Goal: Information Seeking & Learning: Learn about a topic

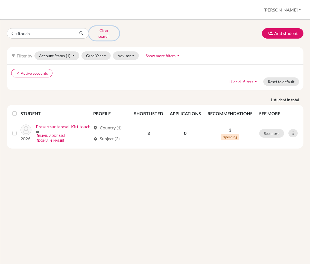
click at [103, 31] on button "Clear search" at bounding box center [104, 33] width 30 height 14
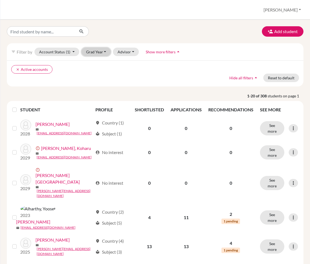
click at [98, 52] on button "Grad Year" at bounding box center [96, 52] width 30 height 8
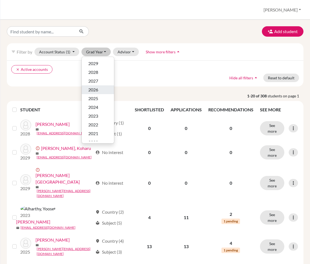
click at [97, 92] on span "2026" at bounding box center [93, 89] width 10 height 7
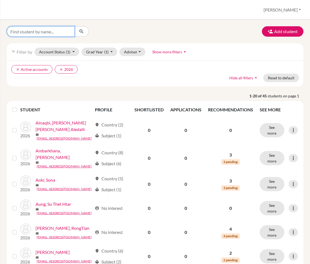
click at [49, 32] on input "Find student by name..." at bounding box center [41, 31] width 68 height 10
type input "Alnum"
click button "submit" at bounding box center [81, 31] width 14 height 10
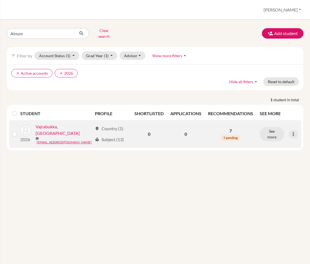
click at [225, 129] on td "7 7 pending" at bounding box center [231, 134] width 52 height 28
click at [271, 128] on button "See more" at bounding box center [272, 134] width 25 height 14
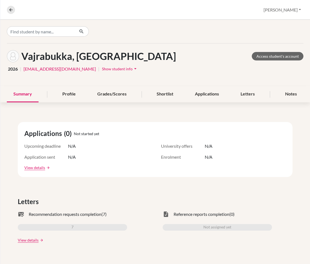
scroll to position [77, 0]
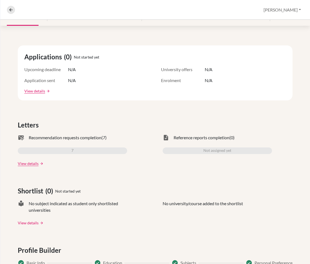
click at [27, 223] on link "View details" at bounding box center [28, 223] width 21 height 6
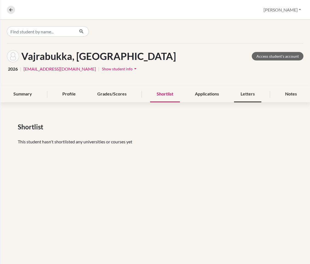
click at [249, 91] on div "Letters" at bounding box center [247, 94] width 27 height 16
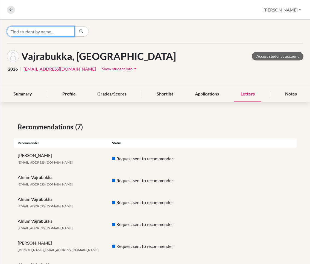
click at [29, 34] on input "Find student by name..." at bounding box center [41, 31] width 68 height 10
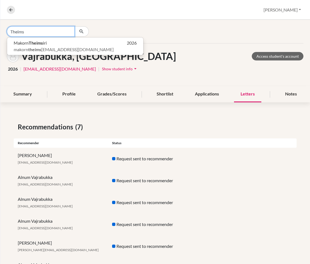
type input "Theims"
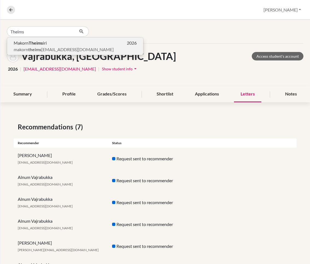
click at [28, 44] on span "[PERSON_NAME] iri" at bounding box center [30, 43] width 33 height 7
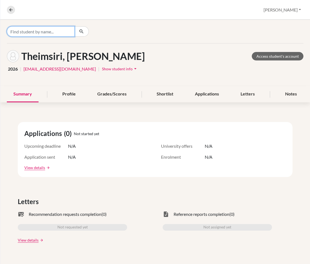
click at [27, 31] on input "Find student by name..." at bounding box center [41, 31] width 68 height 10
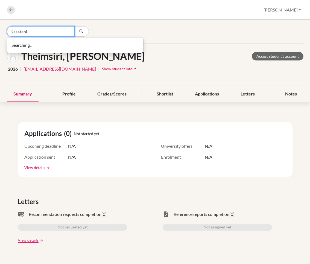
type input "Kasatani"
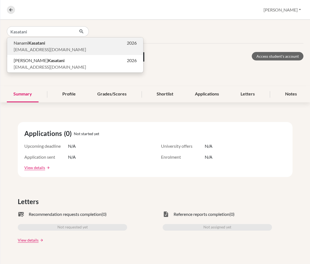
click at [50, 46] on span "[EMAIL_ADDRESS][DOMAIN_NAME]" at bounding box center [50, 49] width 72 height 7
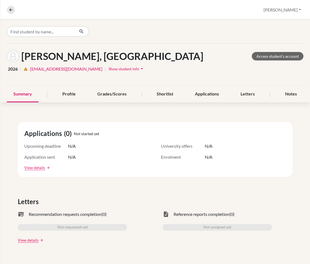
scroll to position [22, 0]
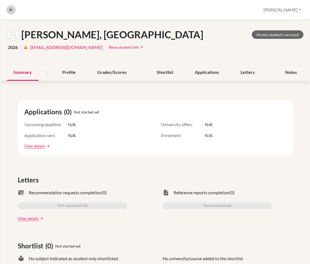
click at [12, 11] on icon at bounding box center [10, 9] width 5 height 5
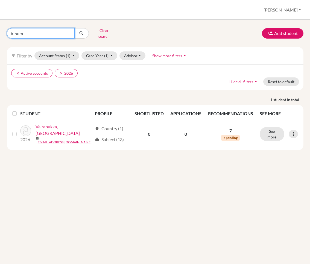
click at [68, 31] on input "Alnum" at bounding box center [41, 33] width 68 height 10
click at [40, 32] on input "Find student by name..." at bounding box center [41, 33] width 68 height 10
type input "[PERSON_NAME]"
click button "submit" at bounding box center [81, 33] width 14 height 10
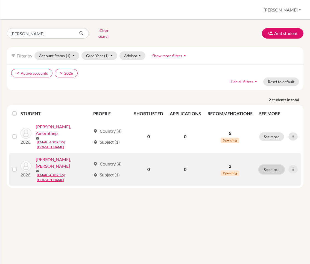
click at [269, 165] on button "See more" at bounding box center [271, 169] width 25 height 8
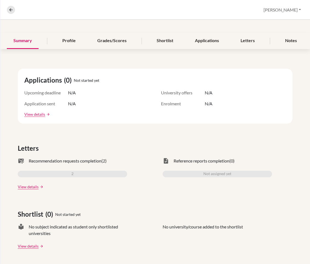
scroll to position [54, 0]
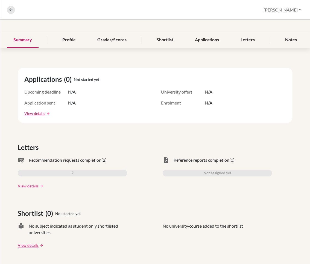
click at [28, 184] on link "View details" at bounding box center [28, 186] width 21 height 6
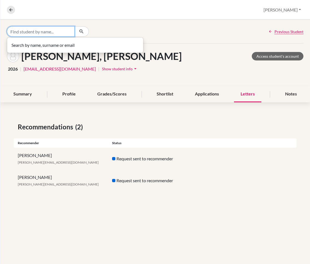
click at [50, 32] on input "Find student by name..." at bounding box center [41, 31] width 68 height 10
type input "F"
type input "[PERSON_NAME]"
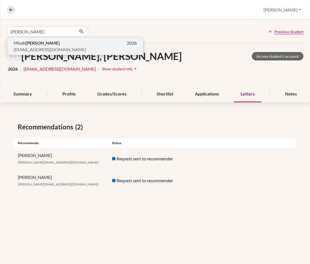
click at [40, 42] on p "[PERSON_NAME] 2026" at bounding box center [75, 43] width 123 height 7
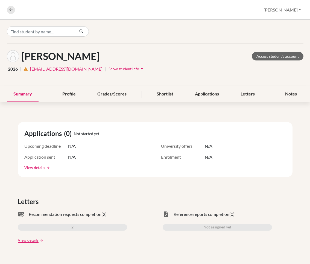
click at [109, 69] on span "Show student info" at bounding box center [124, 68] width 31 height 5
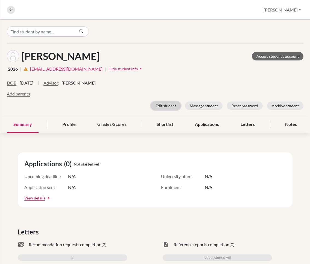
click at [168, 107] on button "Edit student" at bounding box center [166, 105] width 30 height 8
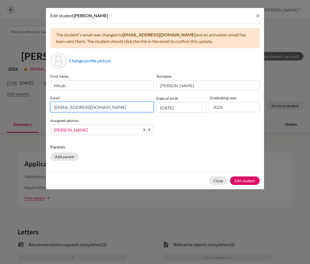
click at [106, 105] on input "[EMAIL_ADDRESS][DOMAIN_NAME]" at bounding box center [101, 107] width 103 height 10
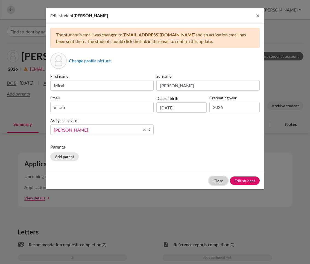
click at [218, 179] on div "Close Edit student" at bounding box center [155, 180] width 218 height 17
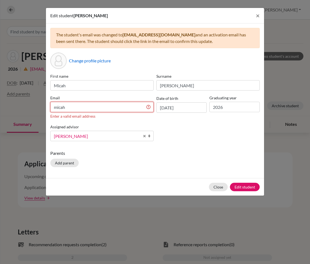
click at [97, 109] on input "micah" at bounding box center [101, 107] width 103 height 10
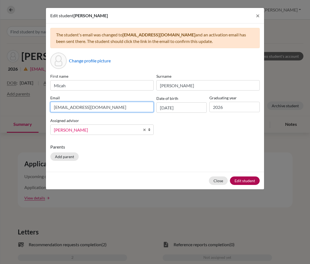
type input "[EMAIL_ADDRESS][DOMAIN_NAME]"
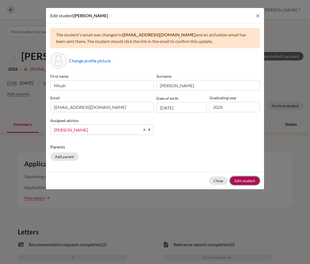
click at [238, 182] on button "Edit student" at bounding box center [245, 180] width 30 height 8
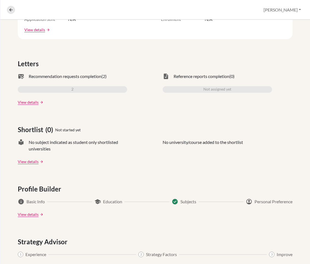
scroll to position [191, 0]
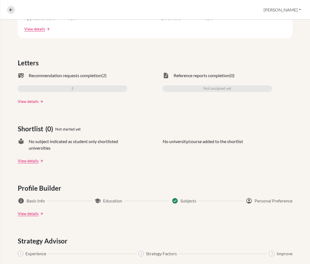
click at [29, 99] on link "View details" at bounding box center [28, 101] width 21 height 6
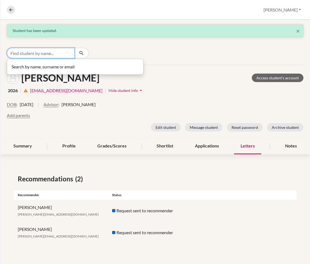
click at [48, 55] on input "Find student by name..." at bounding box center [41, 53] width 68 height 10
type input "[PERSON_NAME]"
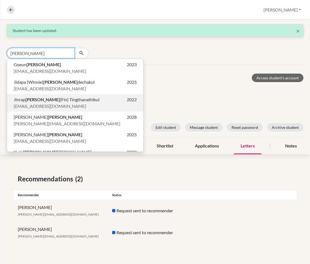
scroll to position [63, 0]
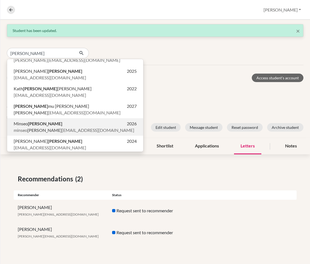
click at [34, 123] on b "[PERSON_NAME]" at bounding box center [45, 123] width 34 height 5
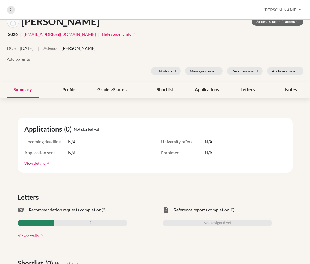
scroll to position [137, 0]
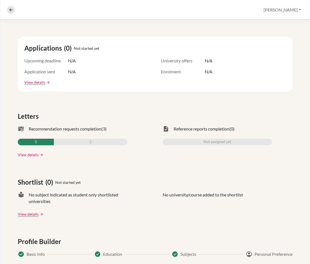
click at [30, 153] on link "View details" at bounding box center [28, 155] width 21 height 6
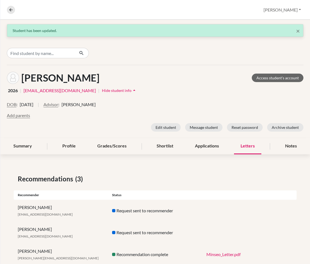
scroll to position [14, 0]
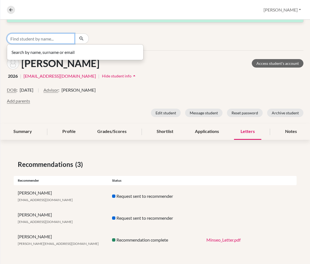
click at [57, 41] on input "Find student by name..." at bounding box center [41, 38] width 68 height 10
type input "Kasatani"
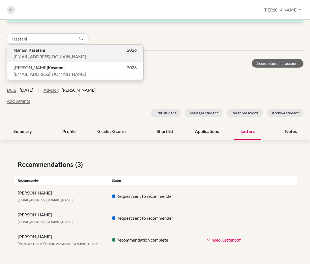
click at [54, 52] on p "[PERSON_NAME] 2026" at bounding box center [75, 50] width 123 height 7
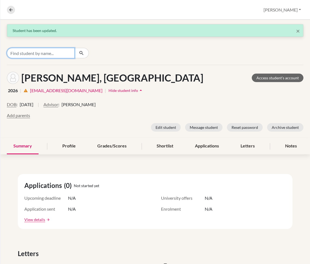
click at [46, 54] on input "Find student by name..." at bounding box center [41, 53] width 68 height 10
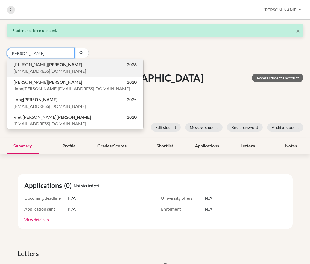
type input "[PERSON_NAME]"
click at [32, 70] on span "[EMAIL_ADDRESS][DOMAIN_NAME]" at bounding box center [50, 71] width 72 height 7
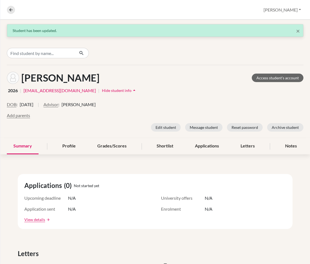
scroll to position [68, 0]
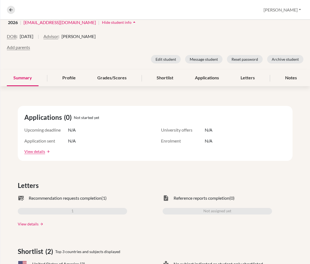
click at [31, 225] on link "View details" at bounding box center [28, 224] width 21 height 6
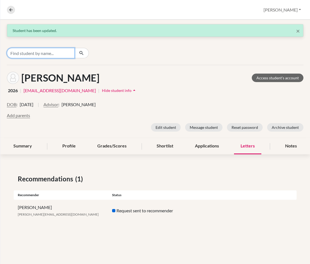
click at [41, 55] on input "Find student by name..." at bounding box center [41, 53] width 68 height 10
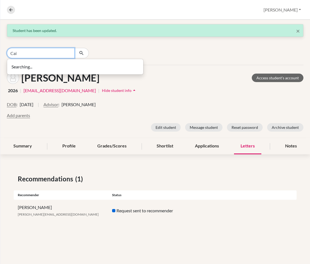
type input "Cai"
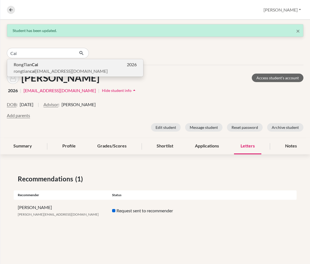
click at [83, 62] on p "RongTian Cai 2026" at bounding box center [75, 64] width 123 height 7
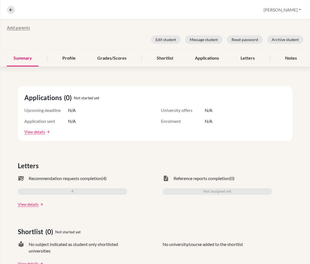
scroll to position [88, 0]
click at [34, 205] on link "View details" at bounding box center [28, 204] width 21 height 6
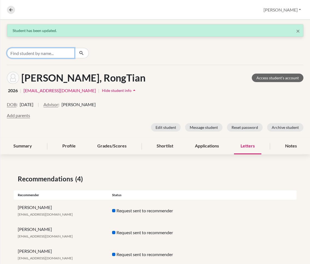
click at [53, 53] on input "Find student by name..." at bounding box center [41, 53] width 68 height 10
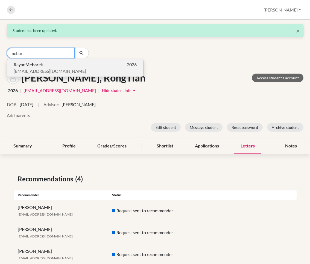
type input "mebar"
click at [56, 66] on p "Rayan Mebar ek 2026" at bounding box center [75, 64] width 123 height 7
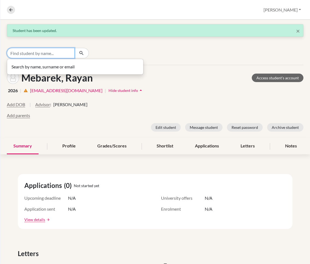
click at [39, 54] on input "Find student by name..." at bounding box center [41, 53] width 68 height 10
type input "Ennilo"
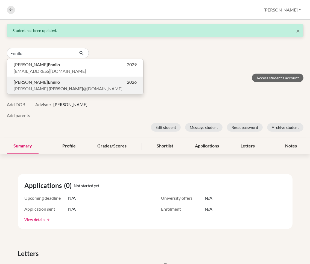
click at [45, 85] on span "[PERSON_NAME]. ennilo @[DOMAIN_NAME]" at bounding box center [68, 88] width 109 height 7
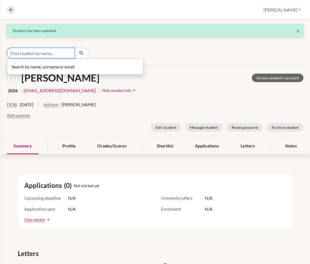
click at [43, 55] on input "Find student by name..." at bounding box center [41, 53] width 68 height 10
type input "Aung"
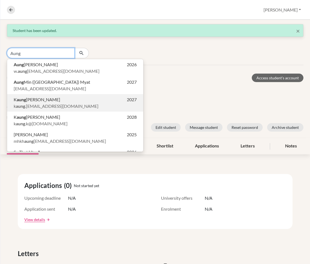
scroll to position [13, 0]
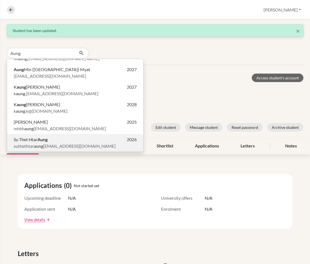
click at [34, 142] on span "Su Thet [PERSON_NAME]" at bounding box center [31, 139] width 34 height 7
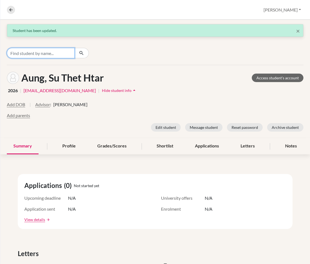
click at [31, 54] on input "Find student by name..." at bounding box center [41, 53] width 68 height 10
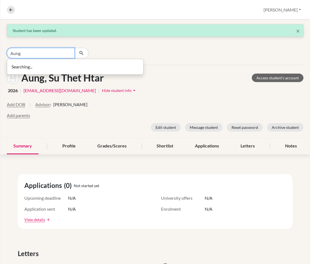
type input "Aung"
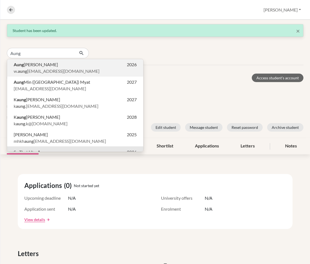
click at [32, 70] on span "[PERSON_NAME] [EMAIL_ADDRESS][DOMAIN_NAME]" at bounding box center [57, 71] width 86 height 7
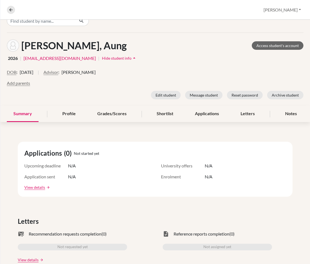
scroll to position [28, 0]
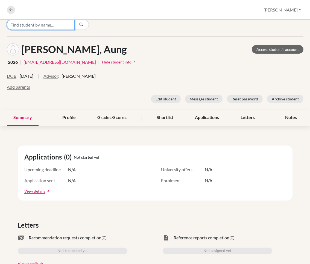
click at [41, 24] on input "Find student by name..." at bounding box center [41, 24] width 68 height 10
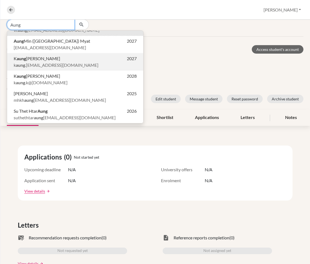
scroll to position [0, 0]
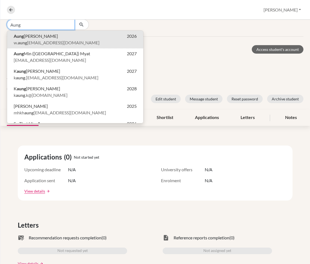
type input "Aung"
click at [41, 39] on span "[PERSON_NAME] [EMAIL_ADDRESS][DOMAIN_NAME]" at bounding box center [57, 42] width 86 height 7
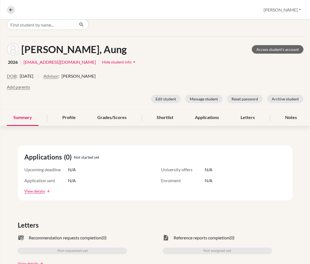
click at [53, 26] on input "Find student by name..." at bounding box center [41, 24] width 68 height 10
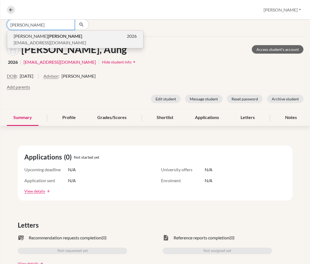
type input "[PERSON_NAME]"
click at [46, 39] on span "[EMAIL_ADDRESS][DOMAIN_NAME]" at bounding box center [50, 42] width 72 height 7
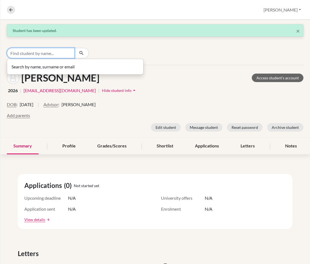
click at [38, 50] on input "Find student by name..." at bounding box center [41, 53] width 68 height 10
type input "Hamdan"
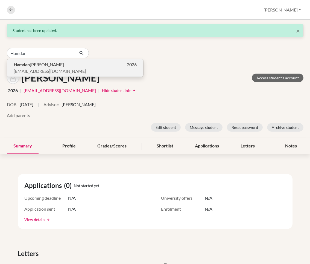
click at [62, 65] on span "[PERSON_NAME] [PERSON_NAME] Aledaili Alnaqbi" at bounding box center [39, 64] width 50 height 7
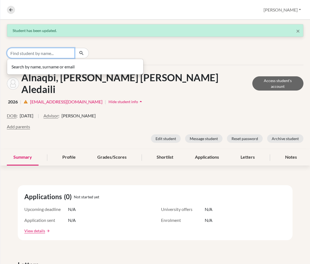
click at [42, 53] on input "Find student by name..." at bounding box center [41, 53] width 68 height 10
type input "Po"
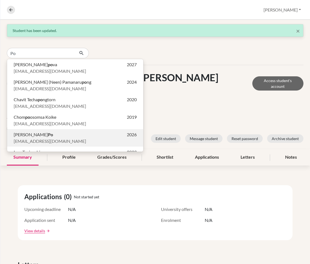
click at [37, 135] on span "[PERSON_NAME]" at bounding box center [33, 134] width 39 height 7
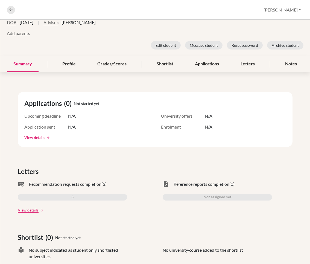
scroll to position [103, 0]
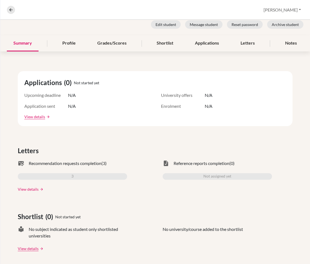
click at [27, 189] on link "View details" at bounding box center [28, 189] width 21 height 6
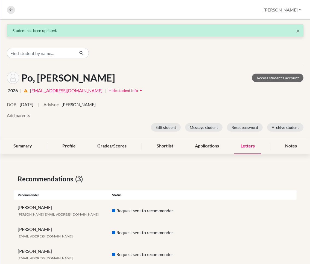
scroll to position [14, 0]
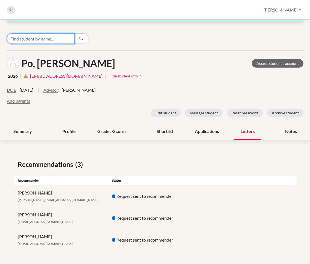
click at [47, 39] on input "Find student by name..." at bounding box center [41, 38] width 68 height 10
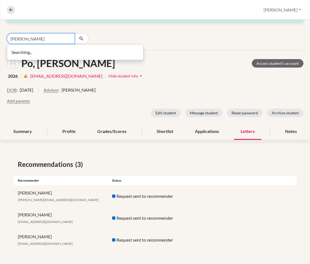
type input "[PERSON_NAME]"
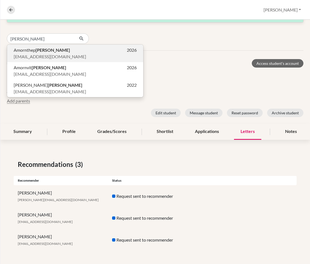
click at [34, 56] on span "[EMAIL_ADDRESS][DOMAIN_NAME]" at bounding box center [50, 56] width 72 height 7
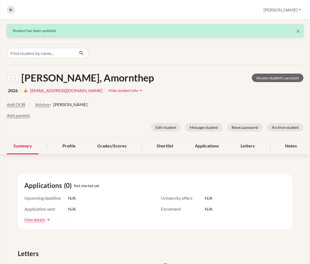
scroll to position [64, 0]
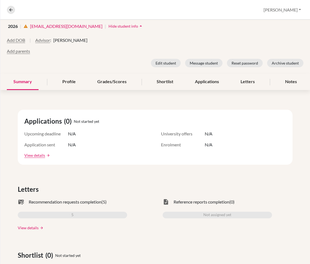
click at [32, 228] on link "View details" at bounding box center [28, 228] width 21 height 6
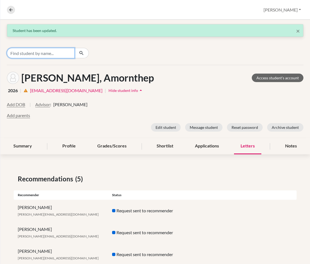
click at [23, 54] on input "Find student by name..." at bounding box center [41, 53] width 68 height 10
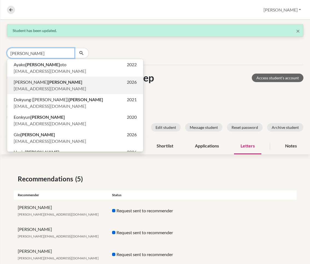
type input "[PERSON_NAME]"
click at [34, 83] on span "[PERSON_NAME]" at bounding box center [48, 82] width 69 height 7
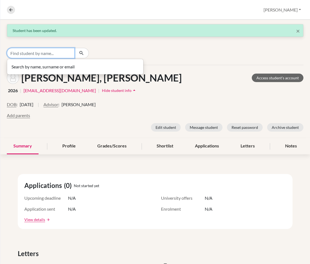
click at [39, 55] on input "Find student by name..." at bounding box center [41, 53] width 68 height 10
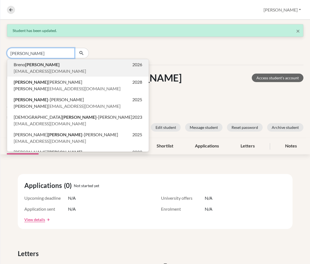
type input "[PERSON_NAME]"
click at [31, 67] on span "[PERSON_NAME]" at bounding box center [37, 64] width 46 height 7
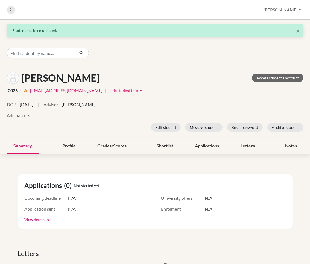
scroll to position [120, 0]
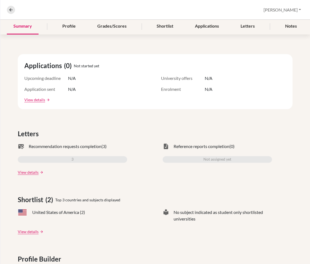
click at [39, 171] on link "arrow_forward" at bounding box center [41, 172] width 5 height 4
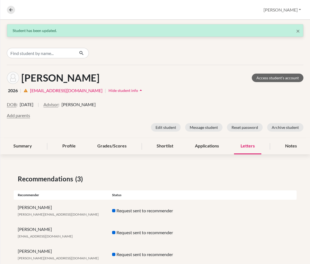
scroll to position [14, 0]
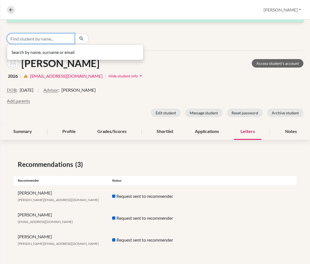
click at [37, 39] on input "Find student by name..." at bounding box center [41, 38] width 68 height 10
type input "Maeng"
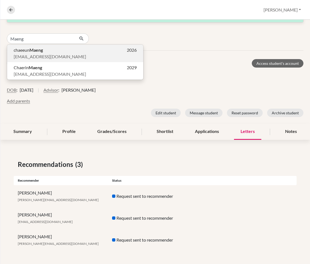
click at [51, 52] on p "[PERSON_NAME] 2026" at bounding box center [75, 50] width 123 height 7
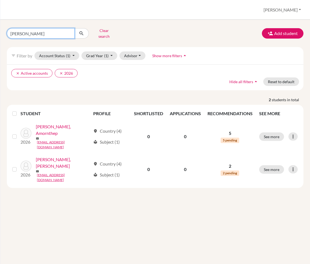
click at [46, 31] on input "[PERSON_NAME]" at bounding box center [41, 33] width 68 height 10
type input "N"
type input "Park"
click at [29, 31] on input "Park" at bounding box center [41, 33] width 68 height 10
click button "submit" at bounding box center [81, 33] width 14 height 10
